Goal: Find specific page/section

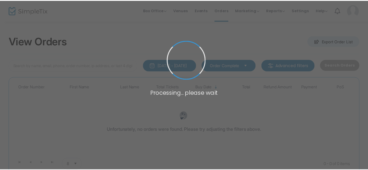
scroll to position [36, 0]
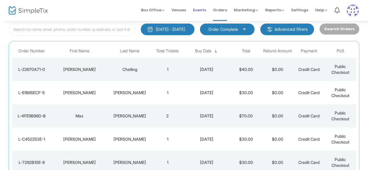
click at [203, 10] on span "Events" at bounding box center [199, 10] width 13 height 15
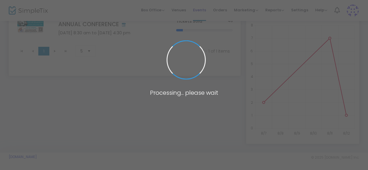
scroll to position [74, 0]
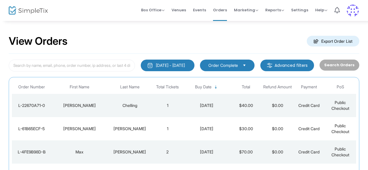
scroll to position [12, 0]
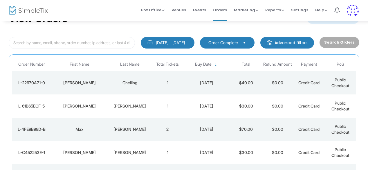
scroll to position [23, 0]
